Goal: Information Seeking & Learning: Learn about a topic

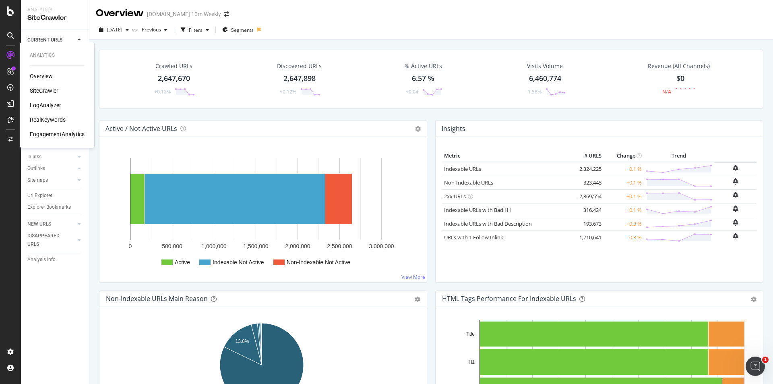
click at [49, 101] on div "Overview SiteCrawler LogAnalyzer RealKeywords EngagementAnalytics" at bounding box center [57, 105] width 55 height 66
click at [49, 101] on div "LogAnalyzer" at bounding box center [45, 105] width 31 height 8
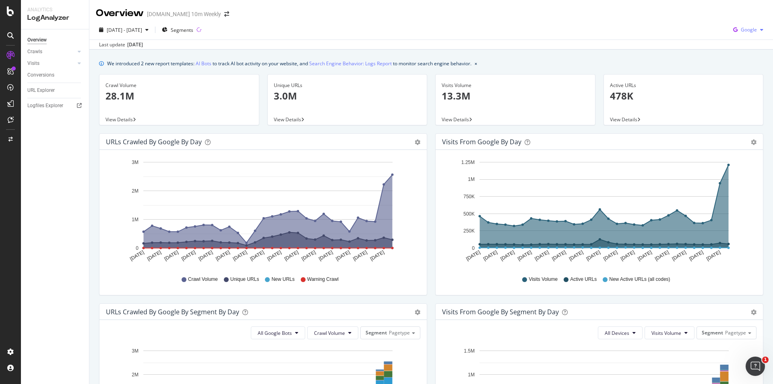
click at [757, 31] on div "button" at bounding box center [762, 29] width 10 height 5
click at [751, 76] on span "OpenAI" at bounding box center [748, 75] width 30 height 7
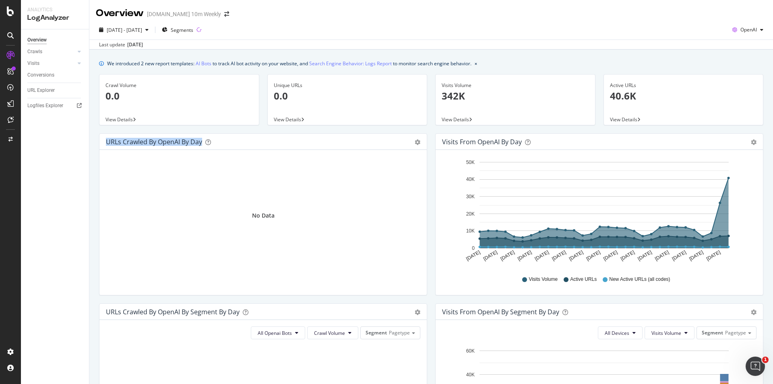
drag, startPoint x: 104, startPoint y: 141, endPoint x: 202, endPoint y: 142, distance: 98.6
click at [202, 142] on div "URLs Crawled by OpenAI by day Area Table" at bounding box center [262, 142] width 327 height 16
click at [141, 143] on div "URLs Crawled by OpenAI by day" at bounding box center [154, 142] width 96 height 8
drag, startPoint x: 105, startPoint y: 140, endPoint x: 203, endPoint y: 145, distance: 98.7
click at [203, 145] on div "URLs Crawled by OpenAI by day Area Table" at bounding box center [262, 142] width 327 height 16
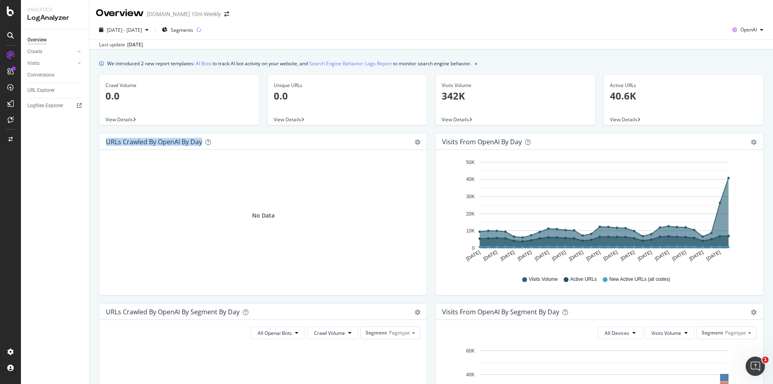
copy div "URLs Crawled by OpenAI by day"
click at [760, 30] on icon "button" at bounding box center [761, 29] width 3 height 5
click at [760, 29] on icon "button" at bounding box center [761, 29] width 3 height 5
click at [173, 143] on div "URLs Crawled by OpenAI by day" at bounding box center [154, 142] width 96 height 8
click at [760, 31] on icon "button" at bounding box center [761, 29] width 3 height 5
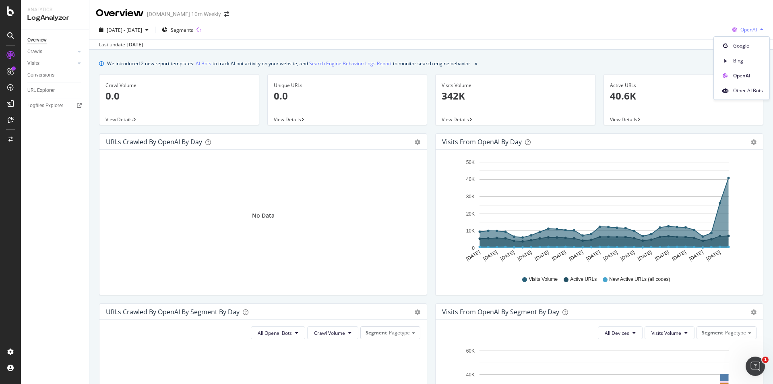
click at [760, 30] on icon "button" at bounding box center [761, 29] width 3 height 5
drag, startPoint x: 106, startPoint y: 142, endPoint x: 202, endPoint y: 145, distance: 96.2
click at [202, 145] on div "URLs Crawled by OpenAI by day" at bounding box center [254, 142] width 297 height 8
copy div "URLs Crawled by OpenAI by day"
